Goal: Find specific fact: Find specific fact

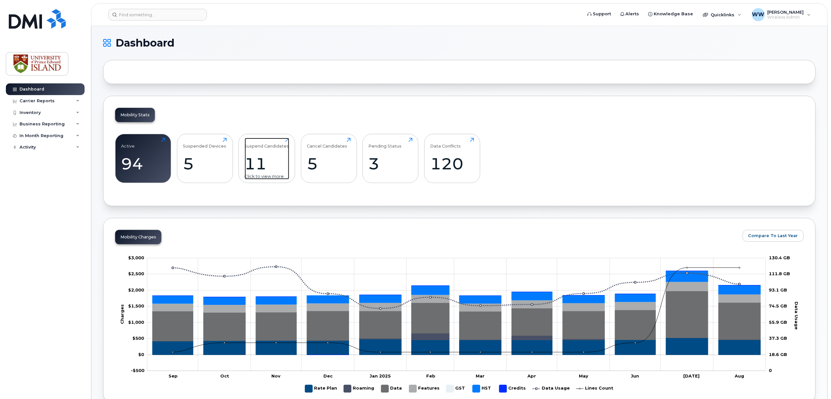
click at [281, 166] on div "11" at bounding box center [267, 163] width 45 height 19
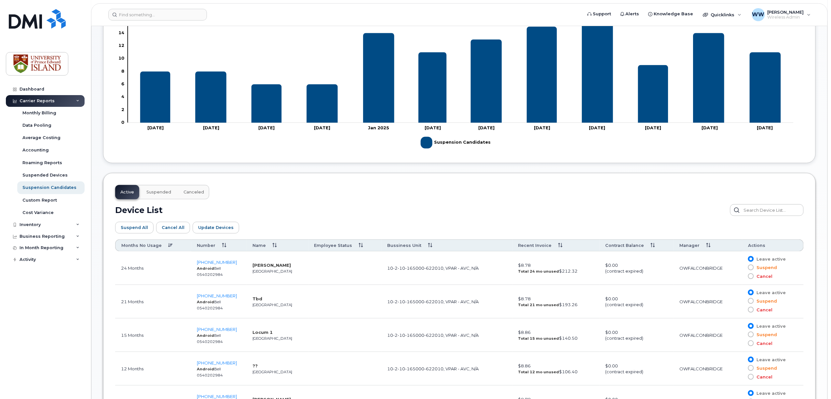
scroll to position [217, 0]
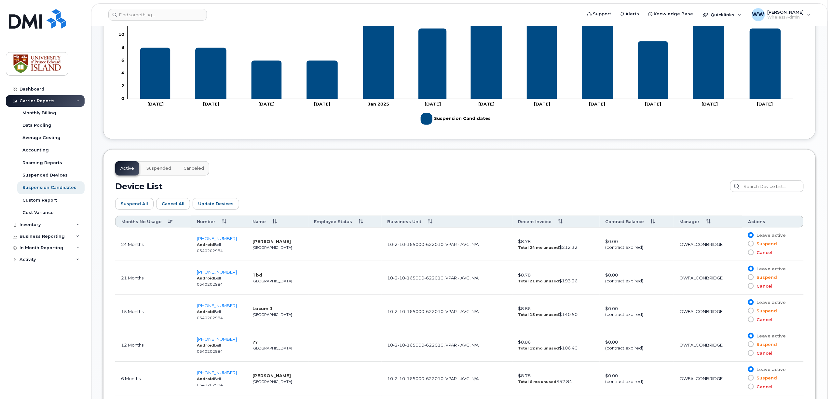
click at [751, 252] on span at bounding box center [751, 252] width 6 height 6
click at [741, 252] on input "Cancel" at bounding box center [741, 252] width 0 height 0
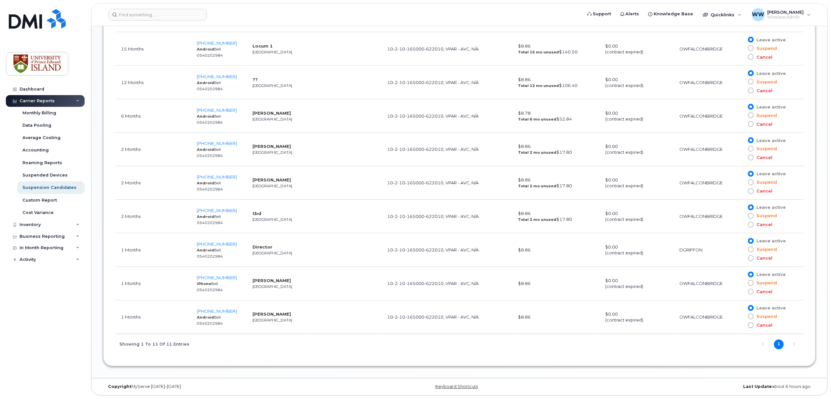
scroll to position [481, 0]
click at [778, 346] on link "1" at bounding box center [779, 344] width 10 height 10
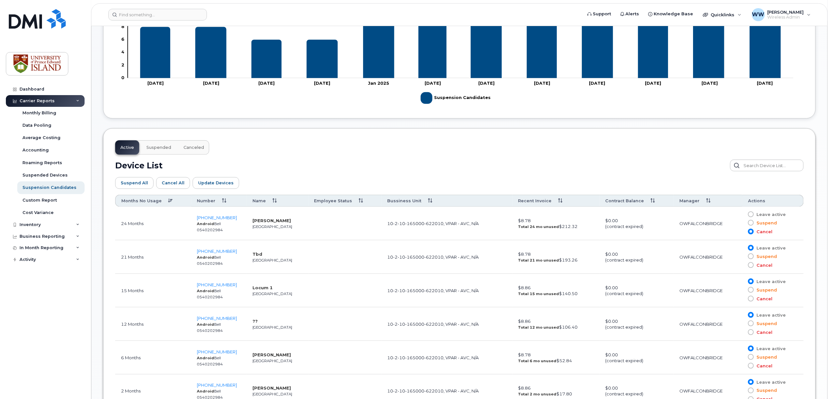
scroll to position [221, 0]
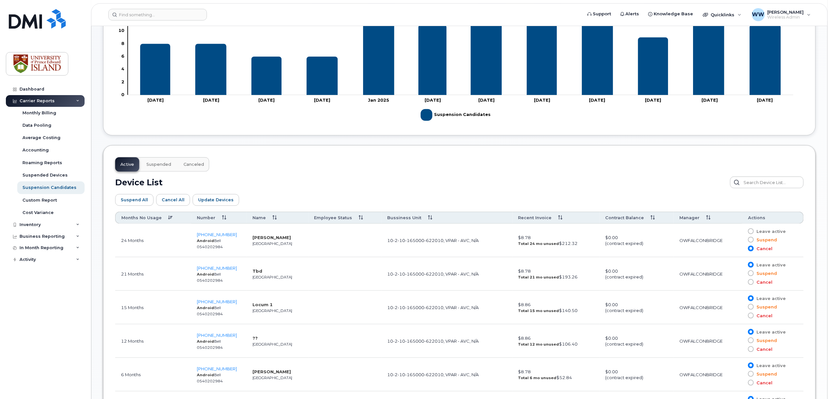
click at [217, 231] on td "902-213-7989 Android Bell 0540202984" at bounding box center [219, 241] width 56 height 34
click at [219, 236] on span "902-213-7989" at bounding box center [217, 234] width 40 height 5
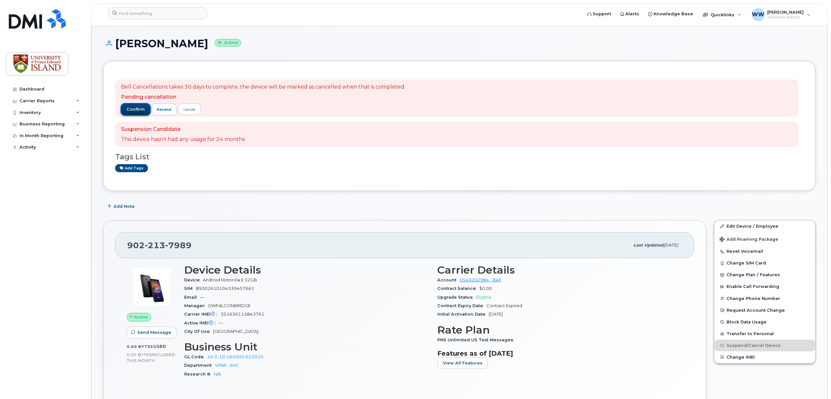
click at [134, 109] on span "confirm" at bounding box center [136, 109] width 18 height 6
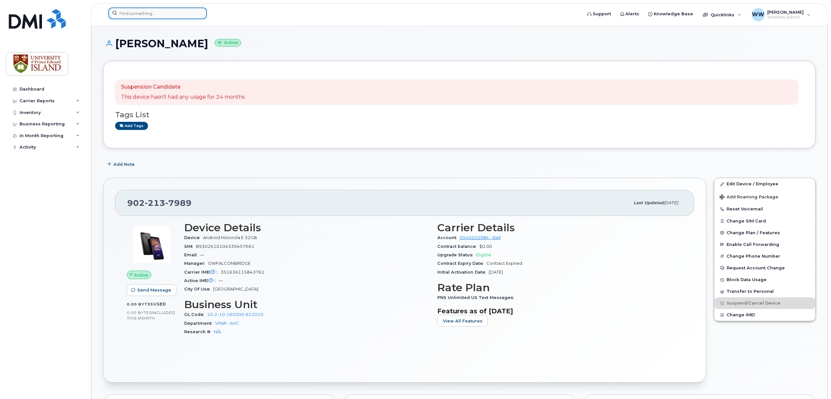
click at [142, 13] on input at bounding box center [157, 13] width 99 height 12
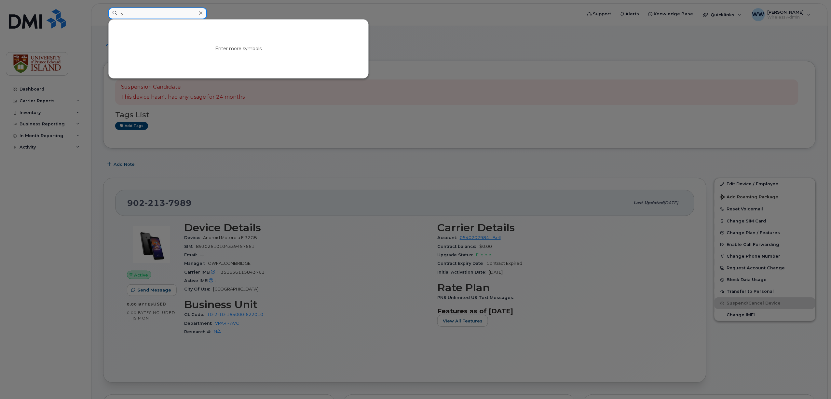
drag, startPoint x: 147, startPoint y: 15, endPoint x: 115, endPoint y: 12, distance: 33.0
click at [115, 12] on input "ry" at bounding box center [157, 13] width 99 height 12
paste input "(902) 626-9624"
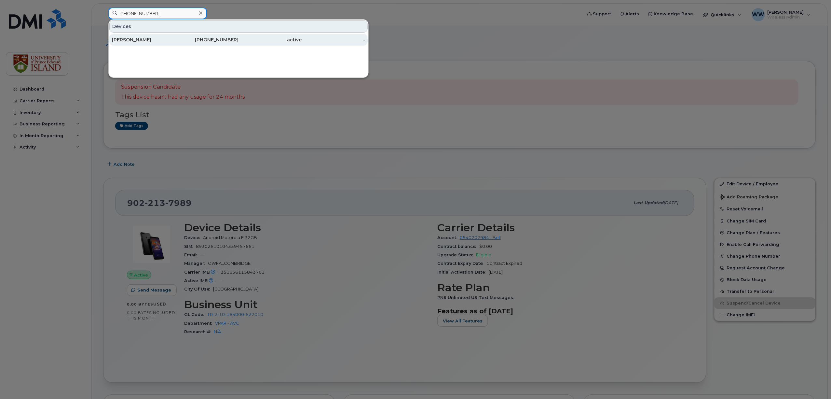
type input "(902) 626-9624"
click at [123, 43] on div "Riley Kane" at bounding box center [143, 40] width 63 height 12
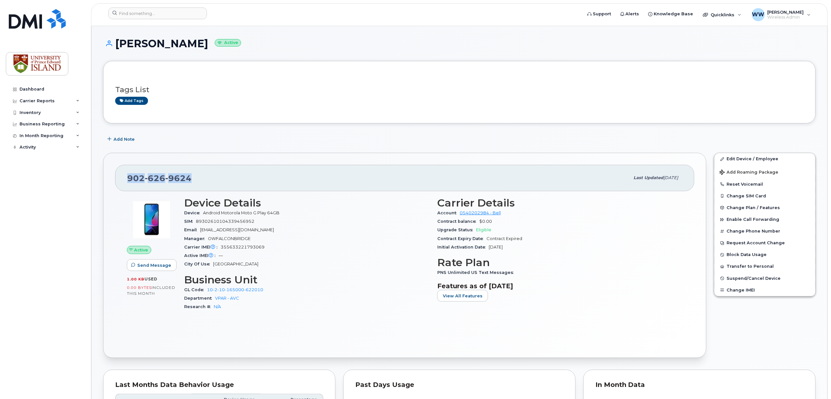
drag, startPoint x: 194, startPoint y: 178, endPoint x: 125, endPoint y: 175, distance: 69.1
click at [125, 175] on div "902 626 9624 Last updated Aug 20, 2025" at bounding box center [404, 178] width 579 height 26
copy span "902 626 9624"
